Goal: Find contact information: Find contact information

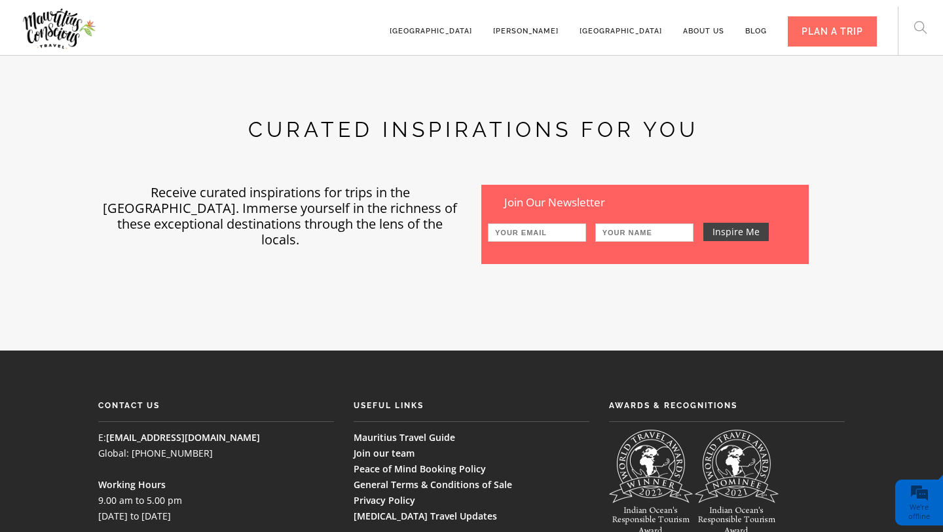
scroll to position [3728, 0]
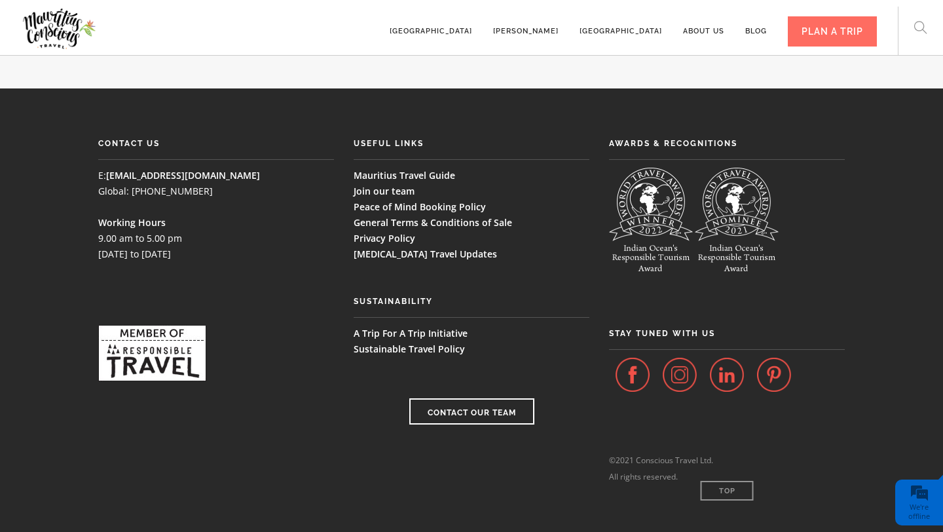
click at [451, 343] on link "Sustainable Travel Policy" at bounding box center [409, 349] width 111 height 12
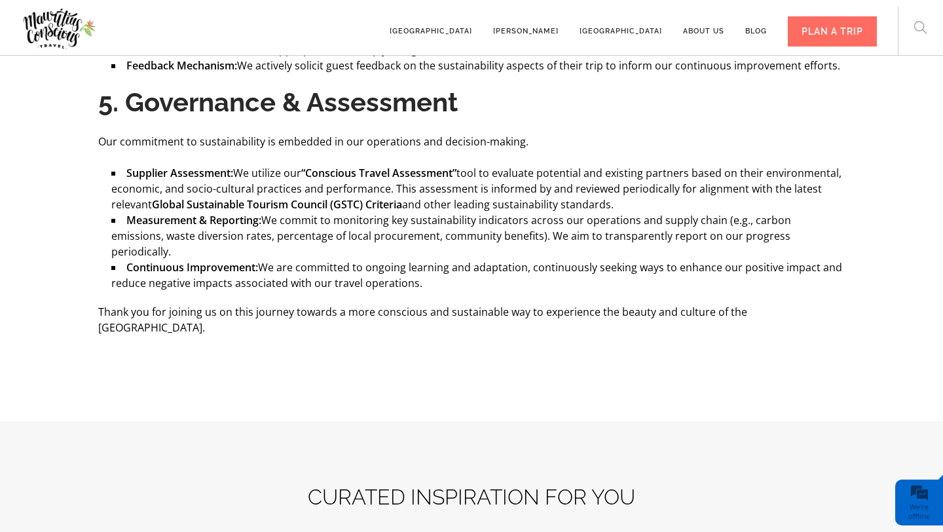
scroll to position [2403, 0]
